Goal: Use online tool/utility: Utilize a website feature to perform a specific function

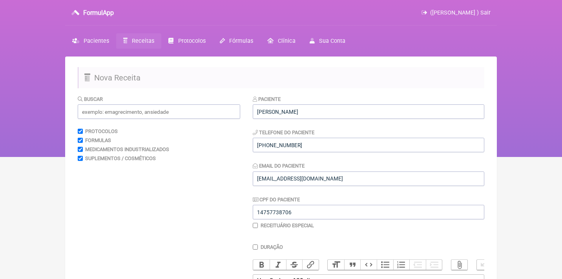
scroll to position [264, 0]
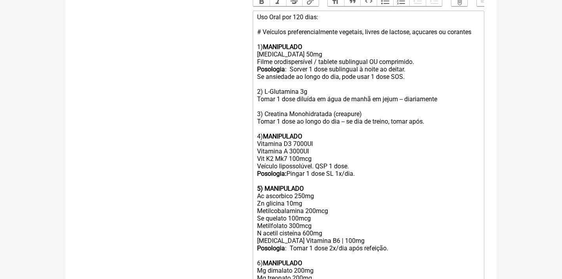
click at [296, 135] on div "Uso Oral por 120 dias: # Veículos preferencialmente vegetais, livres de lactose…" at bounding box center [368, 106] width 223 height 186
drag, startPoint x: 364, startPoint y: 167, endPoint x: 340, endPoint y: 167, distance: 23.9
click at [340, 167] on div "Uso Oral por 120 dias: # Veículos preferencialmente vegetais, livres de lactose…" at bounding box center [368, 106] width 223 height 186
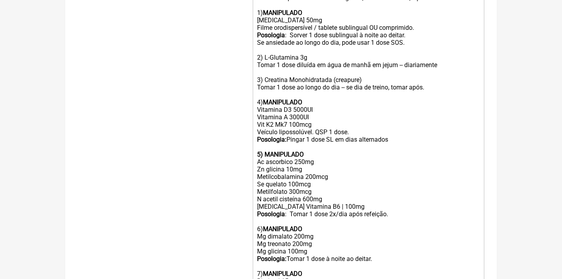
scroll to position [331, 0]
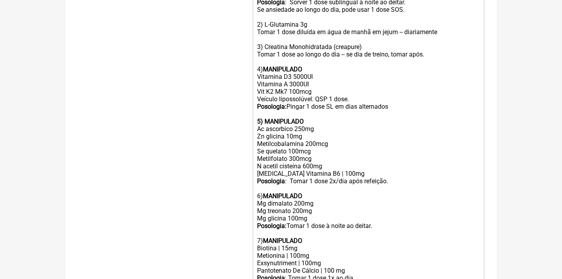
click at [291, 75] on div "Uso Oral por 120 dias: # Veículos preferencialmente vegetais, livres de lactose…" at bounding box center [368, 39] width 223 height 186
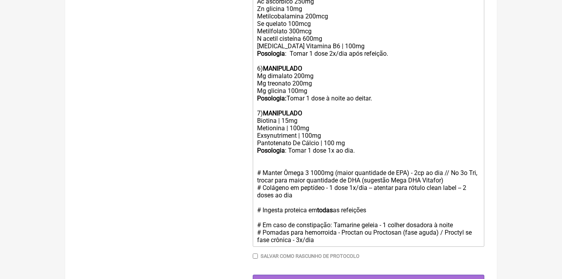
scroll to position [458, 0]
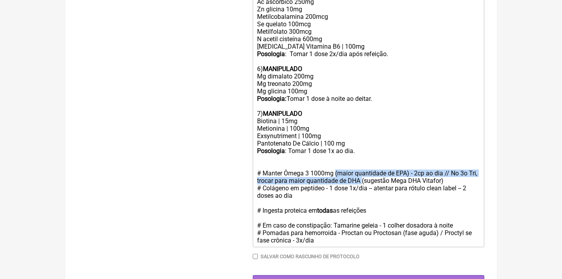
drag, startPoint x: 337, startPoint y: 154, endPoint x: 375, endPoint y: 161, distance: 39.1
click at [375, 169] on div "# Manter Ômega 3 1000mg (maior quantidade de EPA) - 2cp ao dia // No 3o Tri, tr…" at bounding box center [368, 206] width 223 height 75
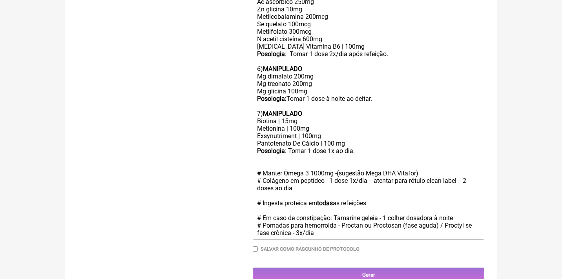
scroll to position [451, 0]
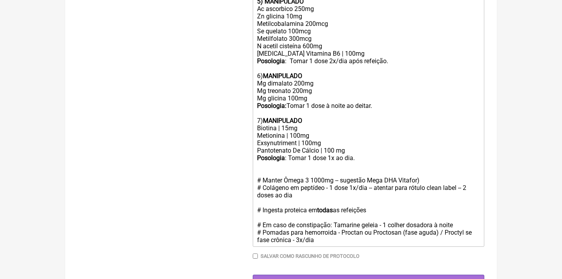
click at [434, 176] on div "# Manter Ômega 3 1000mg -- sugestão Mega DHA Vitafor) # Colágeno em peptídeo - …" at bounding box center [368, 209] width 223 height 67
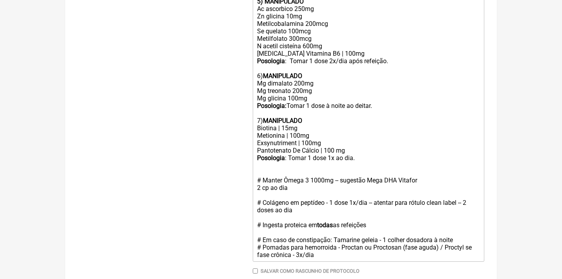
click at [433, 176] on div "# Manter Ômega 3 1000mg -- sugestão Mega DHA Vitafor 2 cp ao dia # Colágeno em …" at bounding box center [368, 217] width 223 height 82
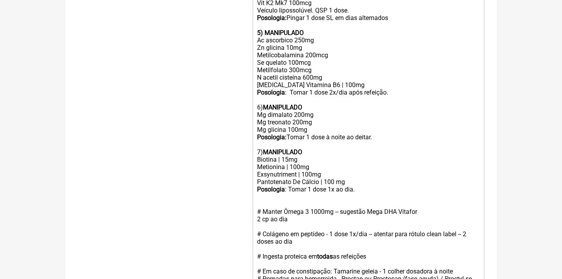
scroll to position [429, 0]
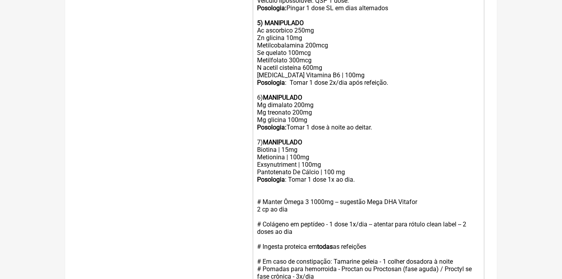
click at [380, 222] on div "# Manter Ômega 3 1000mg -- sugestão Mega DHA Vitafor 2 cp ao dia # Colágeno em …" at bounding box center [368, 239] width 223 height 82
type trix-editor "<div>Uso Oral por 120 dias:<br><br># Veículos preferencialmente vegetais, livre…"
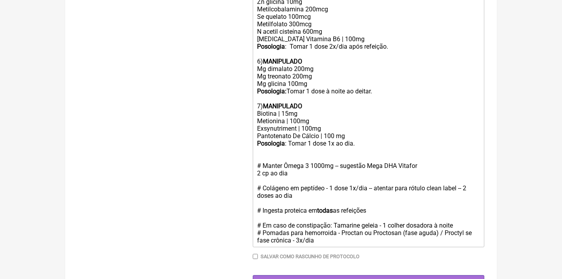
scroll to position [465, 0]
click at [365, 275] on input "Gerar" at bounding box center [368, 282] width 231 height 15
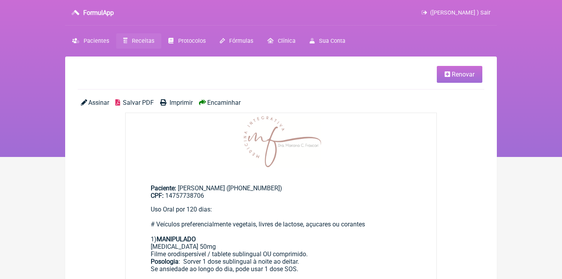
click at [131, 101] on span "Salvar PDF" at bounding box center [138, 102] width 31 height 7
click at [463, 15] on span "([PERSON_NAME] ) Sair" at bounding box center [460, 12] width 60 height 7
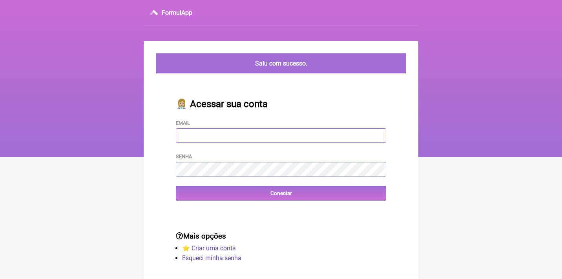
type input "[EMAIL_ADDRESS][DOMAIN_NAME]"
click at [281, 192] on input "Conectar" at bounding box center [281, 193] width 210 height 15
